Goal: Task Accomplishment & Management: Complete application form

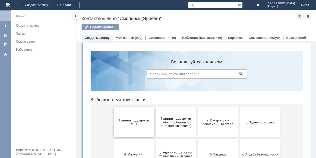
click at [127, 129] on button "1 линия поддержки МБК" at bounding box center [134, 122] width 40 height 30
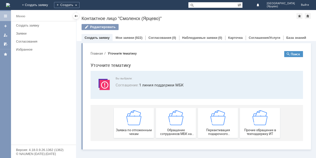
click at [127, 129] on span "Заявка по отложенным чекам" at bounding box center [133, 132] width 37 height 8
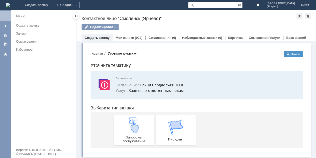
click at [127, 129] on img at bounding box center [133, 124] width 15 height 15
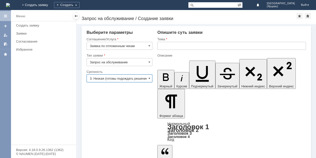
click at [142, 77] on input "3. Низкая (готовы подождать решение)" at bounding box center [120, 78] width 66 height 8
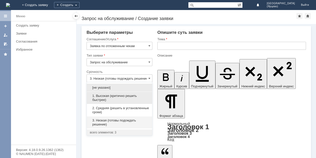
click at [125, 97] on span "1. Высокая (критично решить быстрее)" at bounding box center [119, 98] width 59 height 8
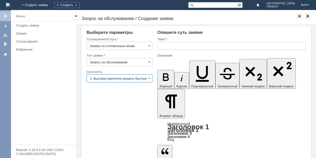
type input "1. Высокая (критично решить быстрее)"
click at [181, 48] on input "text" at bounding box center [231, 46] width 149 height 8
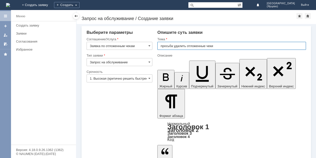
type input "просьба удалить отложенные чеки"
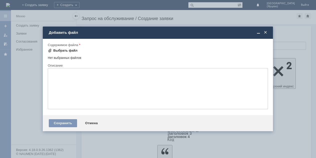
click at [49, 50] on span at bounding box center [50, 51] width 4 height 4
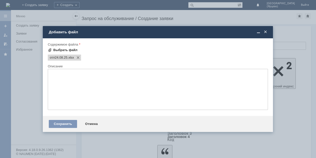
click at [66, 49] on div "Выбрать файл" at bounding box center [65, 50] width 24 height 4
click at [49, 51] on span at bounding box center [50, 50] width 4 height 4
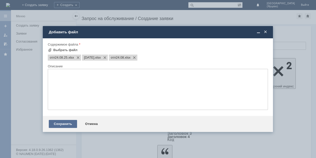
click at [64, 125] on div "Сохранить" at bounding box center [63, 124] width 28 height 8
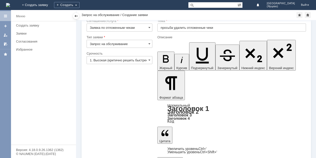
scroll to position [14, 0]
